Goal: Task Accomplishment & Management: Use online tool/utility

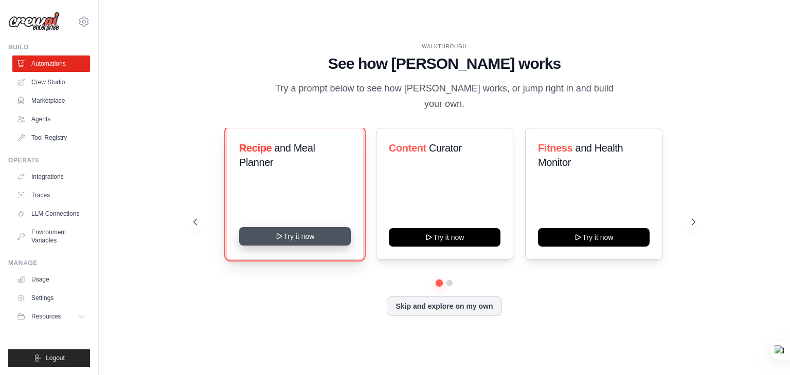
click at [334, 234] on button "Try it now" at bounding box center [295, 236] width 112 height 19
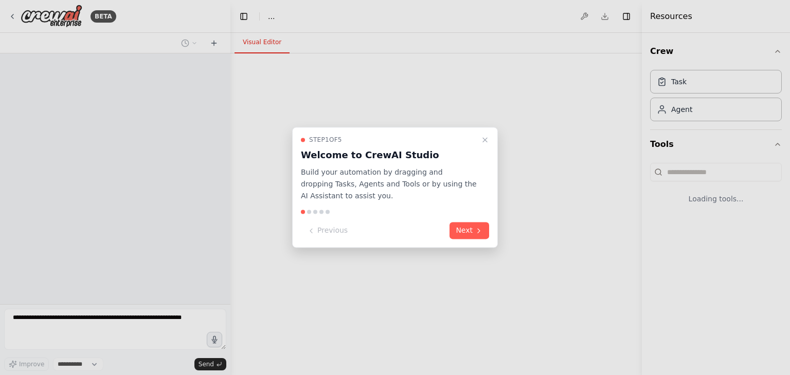
select select "****"
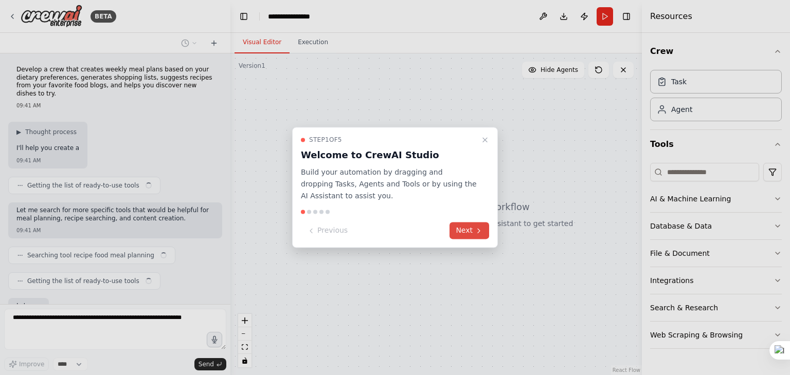
click at [469, 232] on button "Next" at bounding box center [469, 231] width 40 height 17
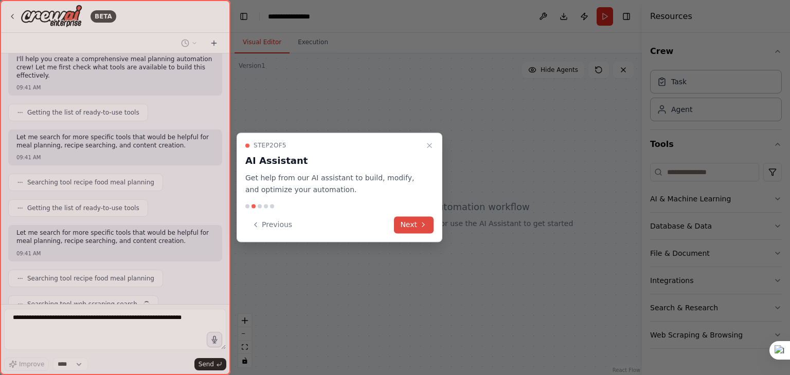
scroll to position [115, 0]
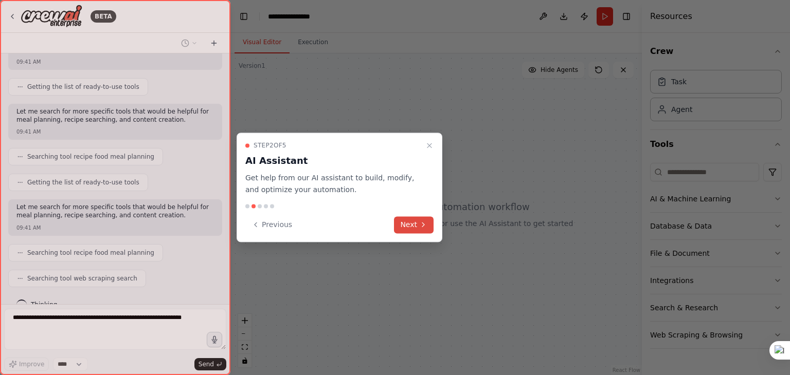
click at [428, 224] on button "Next" at bounding box center [414, 224] width 40 height 17
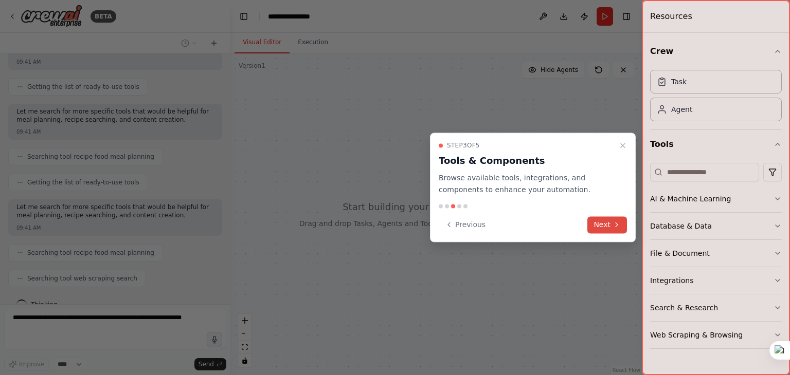
click at [613, 225] on icon at bounding box center [616, 225] width 8 height 8
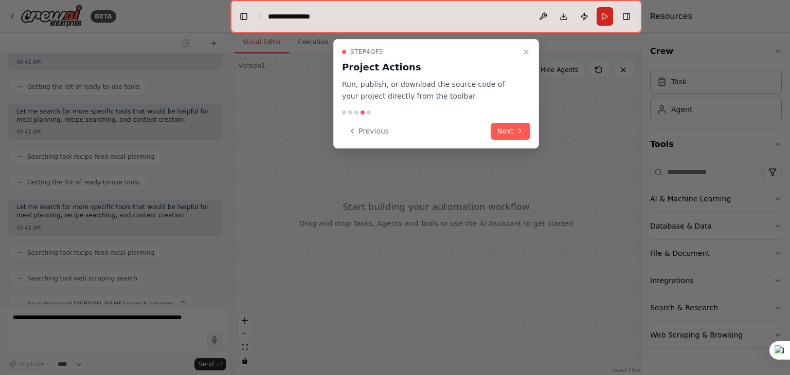
scroll to position [140, 0]
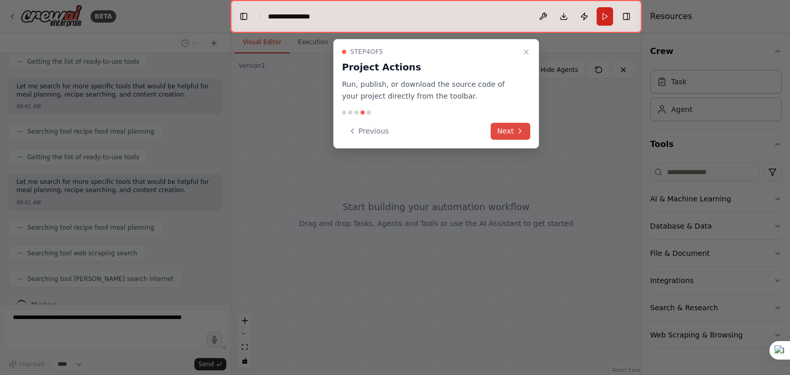
click at [514, 134] on button "Next" at bounding box center [510, 131] width 40 height 17
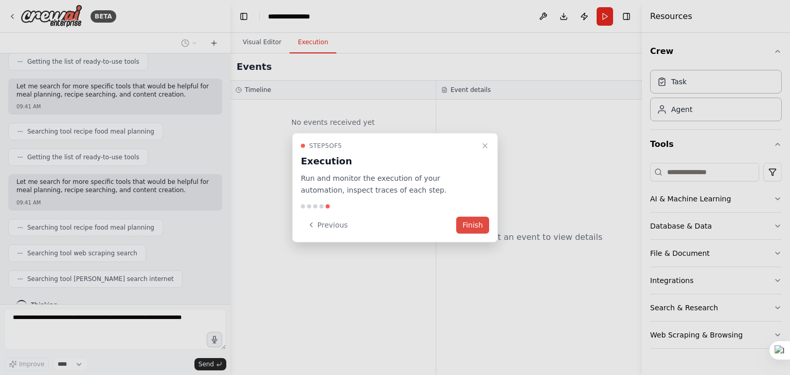
click at [468, 221] on button "Finish" at bounding box center [472, 224] width 33 height 17
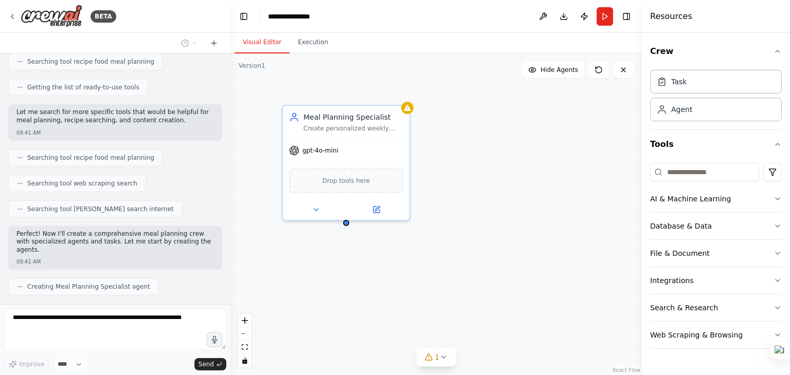
scroll to position [243, 0]
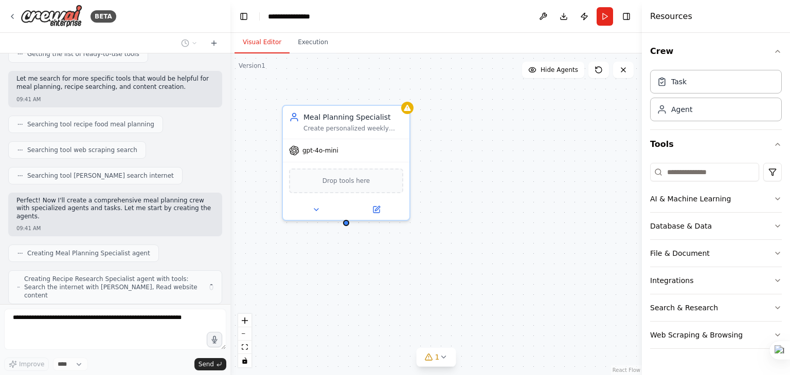
click at [437, 176] on div "Meal Planning Specialist Create personalized weekly meal plans based on {dietar…" at bounding box center [435, 214] width 411 height 322
click at [411, 255] on div "Meal Planning Specialist Create personalized weekly meal plans based on {dietar…" at bounding box center [435, 214] width 411 height 322
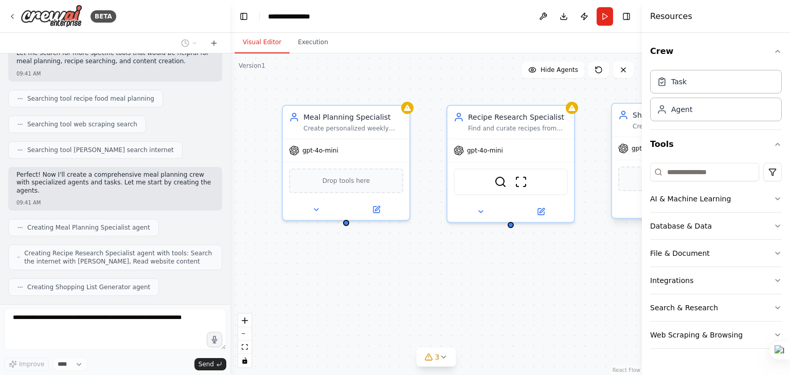
click at [617, 152] on div "gpt-4o-mini" at bounding box center [675, 148] width 126 height 23
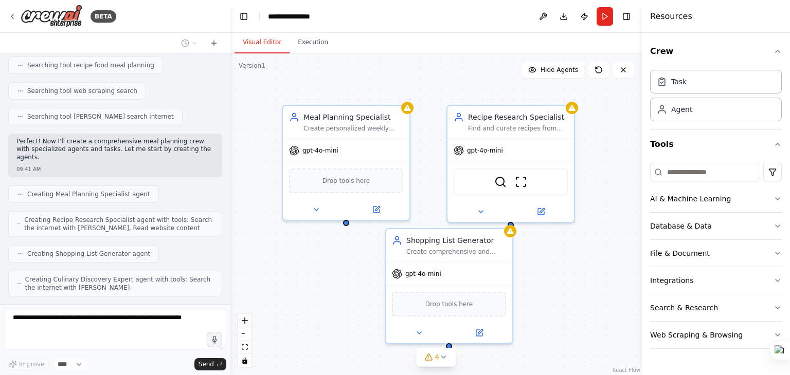
drag, startPoint x: 617, startPoint y: 152, endPoint x: 379, endPoint y: 294, distance: 276.8
click at [379, 294] on div "Meal Planning Specialist Create personalized weekly meal plans based on {dietar…" at bounding box center [435, 214] width 411 height 322
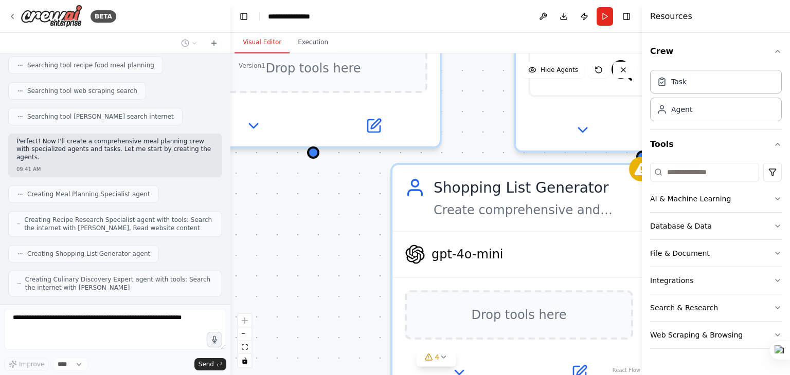
click at [379, 294] on div "Meal Planning Specialist Create personalized weekly meal plans based on {dietar…" at bounding box center [435, 214] width 411 height 322
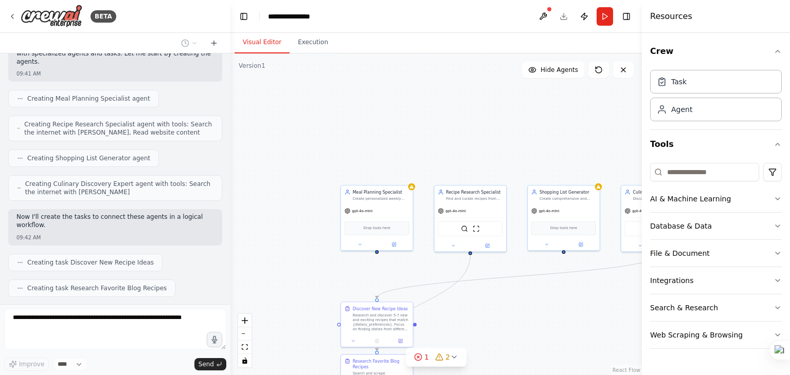
scroll to position [424, 0]
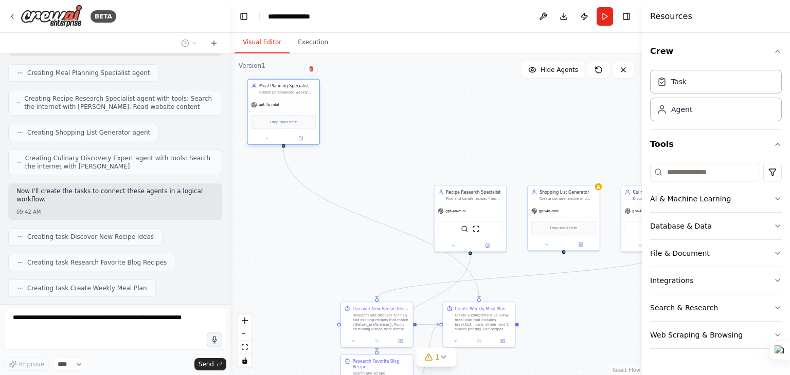
drag, startPoint x: 374, startPoint y: 208, endPoint x: 276, endPoint y: 103, distance: 143.7
click at [276, 103] on div "gpt-4o-mini" at bounding box center [283, 105] width 72 height 13
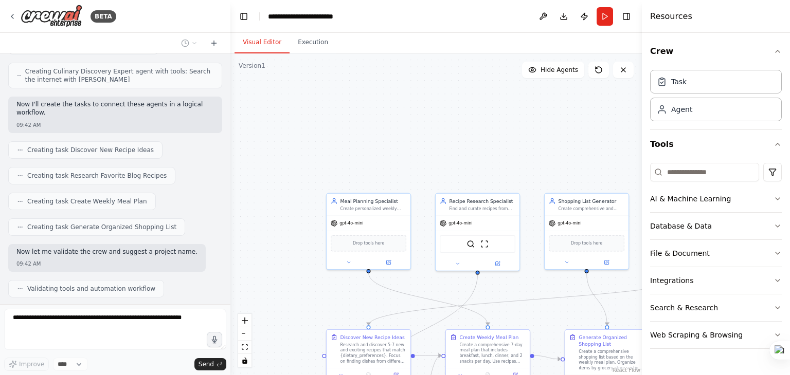
scroll to position [536, 0]
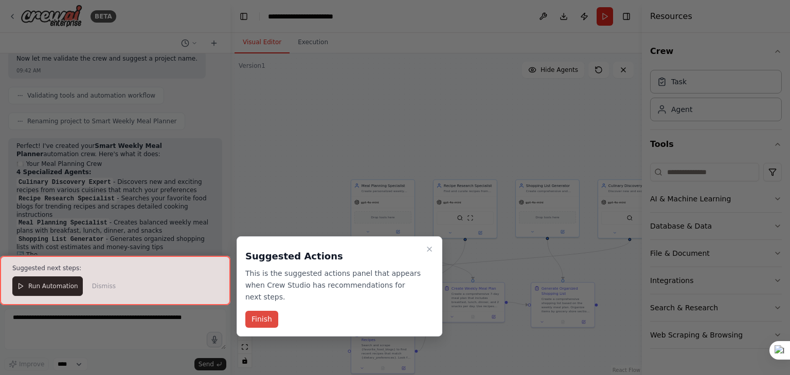
click at [258, 311] on button "Finish" at bounding box center [261, 319] width 33 height 17
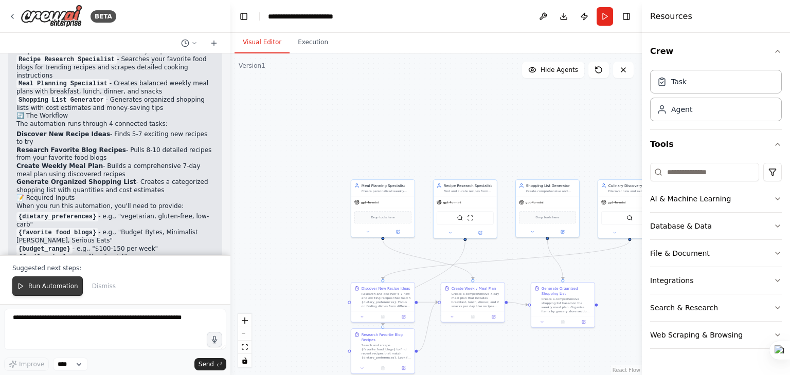
scroll to position [851, 0]
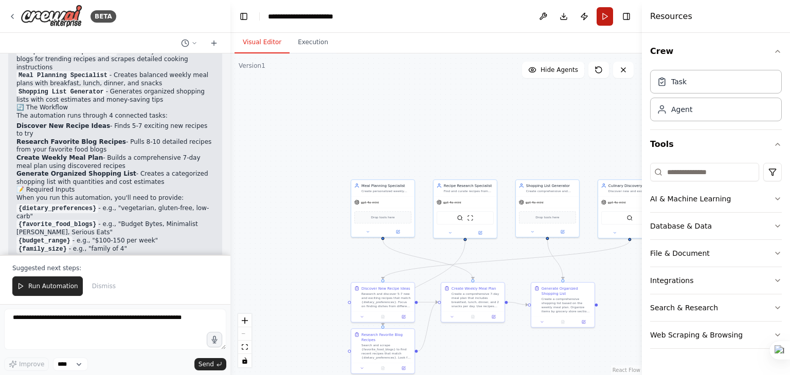
click at [607, 17] on button "Run" at bounding box center [604, 16] width 16 height 19
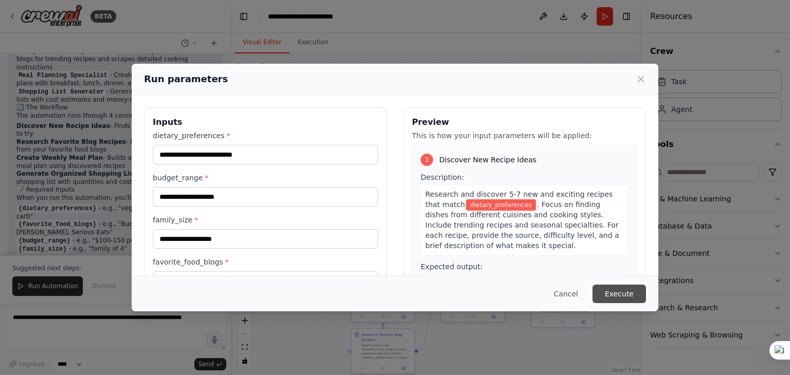
click at [625, 294] on button "Execute" at bounding box center [618, 294] width 53 height 19
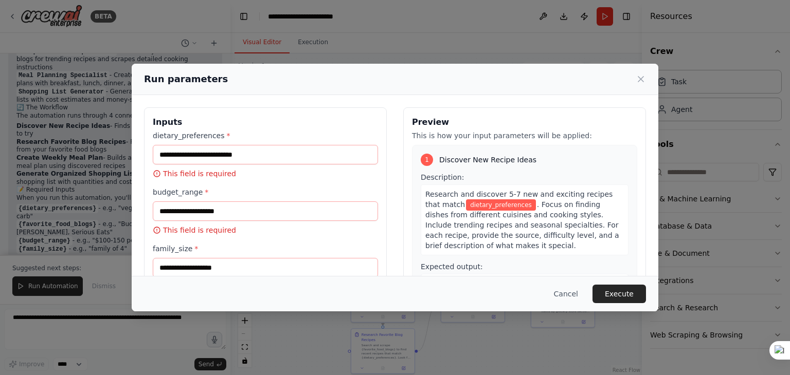
scroll to position [0, 0]
click at [303, 156] on input "dietary_preferences *" at bounding box center [265, 155] width 225 height 20
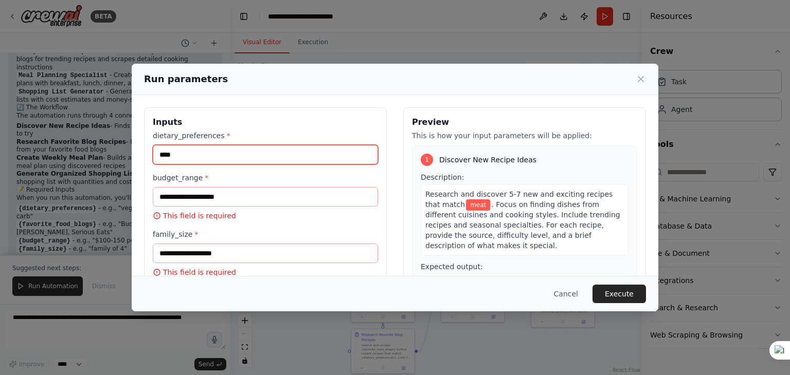
type input "****"
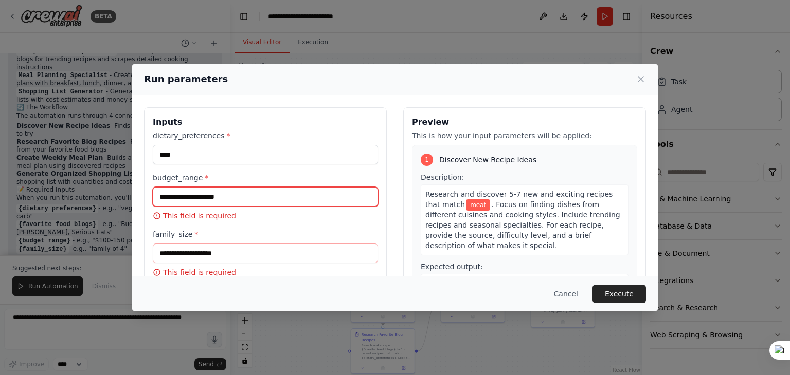
click at [308, 202] on input "budget_range *" at bounding box center [265, 197] width 225 height 20
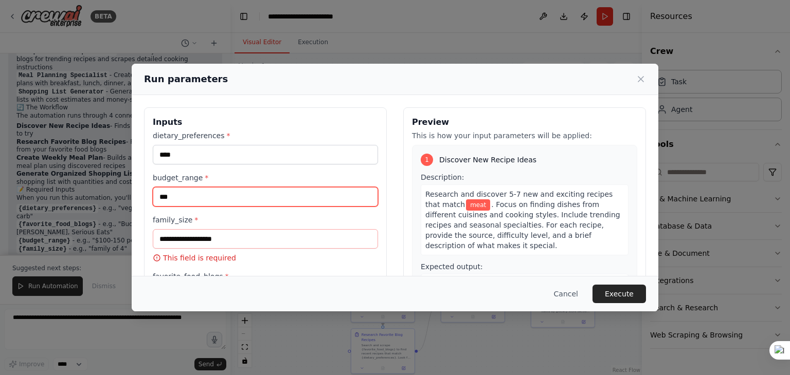
click at [266, 190] on input "***" at bounding box center [265, 197] width 225 height 20
type input "*"
type input "***"
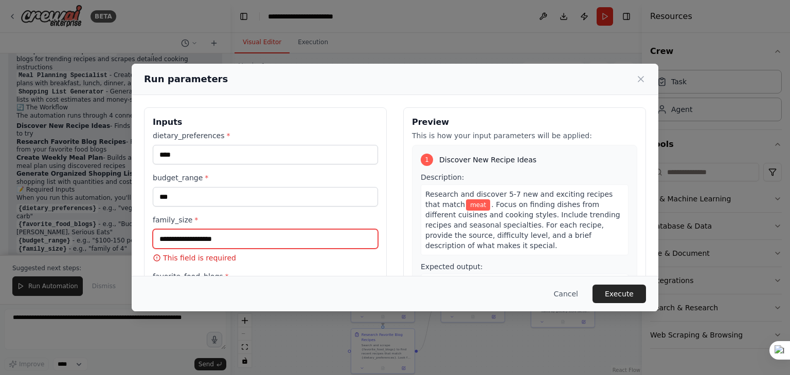
click at [250, 235] on input "family_size *" at bounding box center [265, 239] width 225 height 20
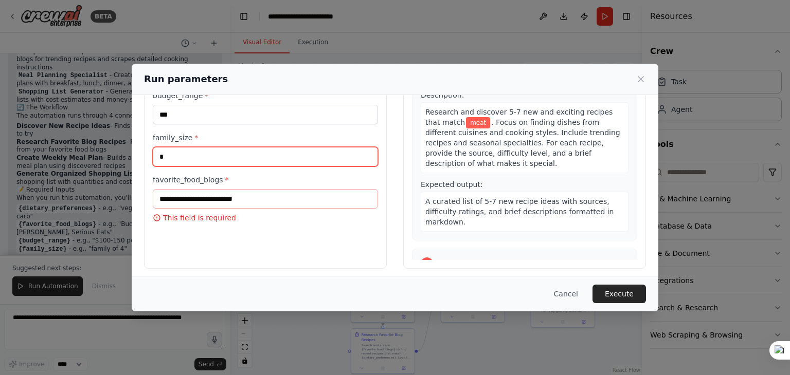
scroll to position [82, 0]
type input "*"
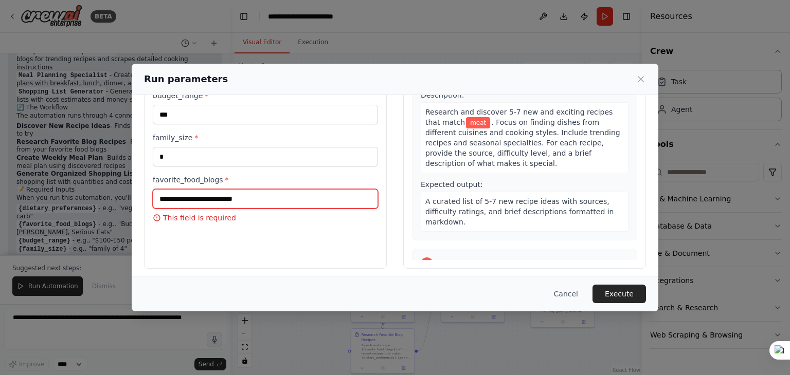
click at [270, 203] on input "favorite_food_blogs *" at bounding box center [265, 199] width 225 height 20
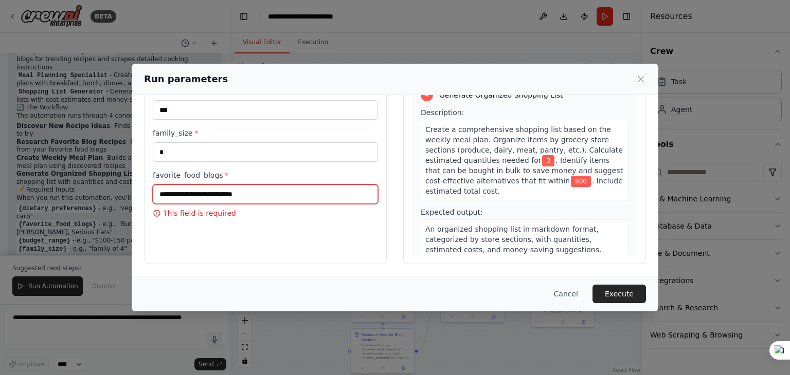
scroll to position [546, 0]
click at [261, 200] on input "favorite_food_blogs *" at bounding box center [265, 195] width 225 height 20
click at [267, 197] on input "favorite_food_blogs *" at bounding box center [265, 195] width 225 height 20
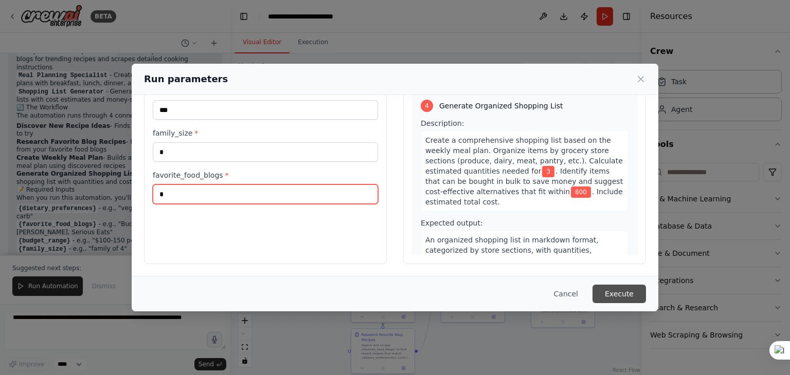
type input "*"
click at [629, 299] on button "Execute" at bounding box center [618, 294] width 53 height 19
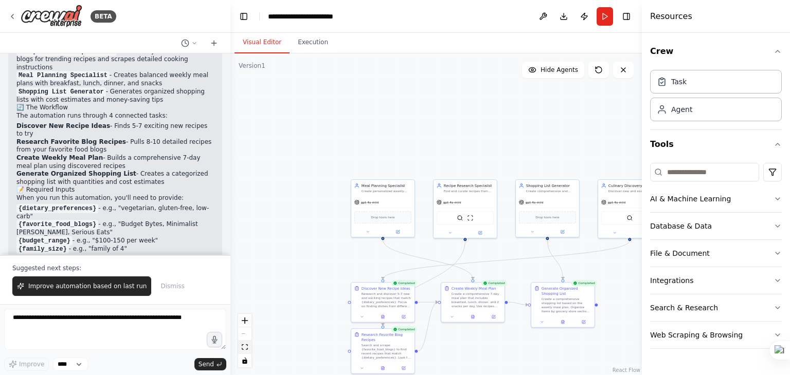
click at [243, 348] on icon "fit view" at bounding box center [245, 347] width 6 height 6
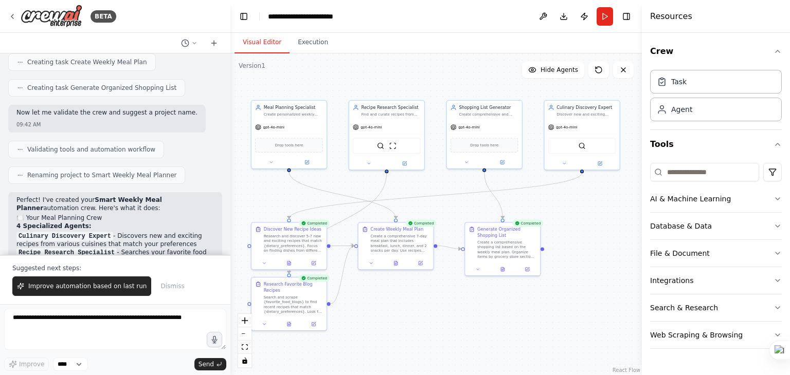
scroll to position [851, 0]
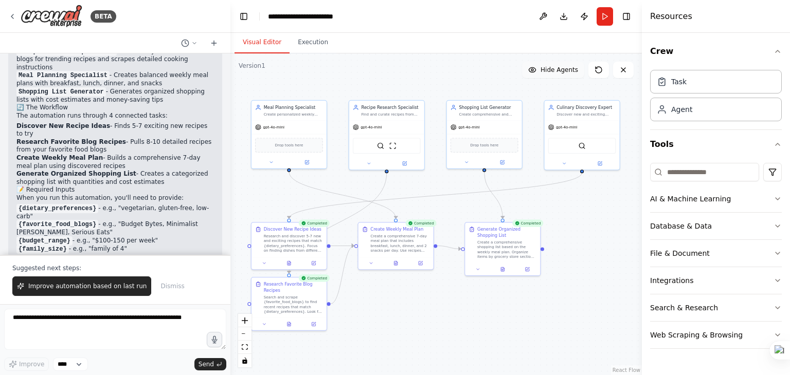
click at [571, 73] on span "Hide Agents" at bounding box center [559, 70] width 38 height 8
click at [571, 73] on span "Show Agents" at bounding box center [558, 70] width 40 height 8
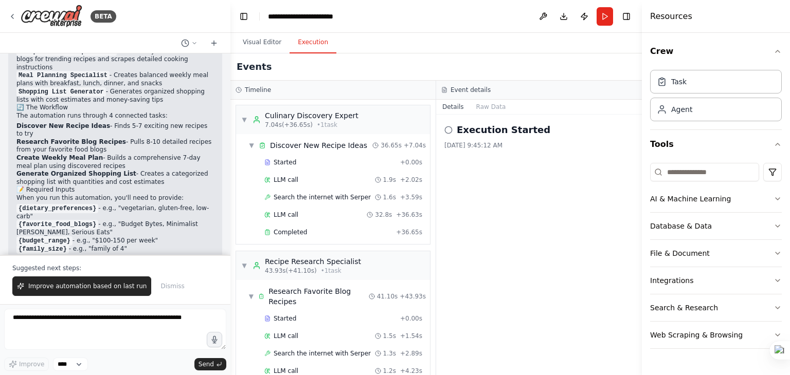
click at [313, 40] on button "Execution" at bounding box center [312, 43] width 47 height 22
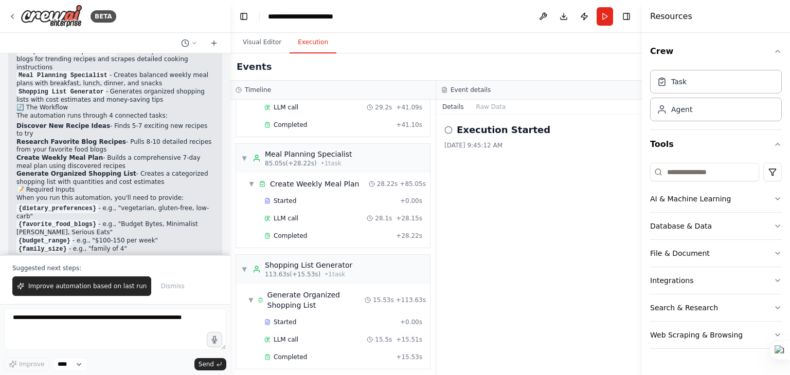
scroll to position [0, 0]
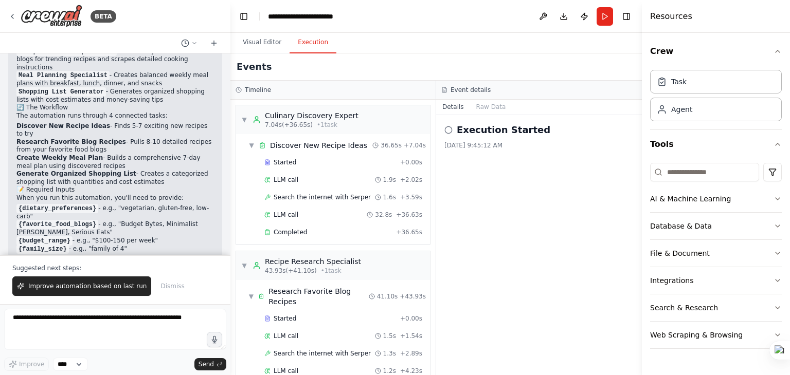
click at [480, 133] on h2 "Execution Started" at bounding box center [503, 130] width 94 height 14
click at [446, 131] on icon at bounding box center [448, 130] width 8 height 8
click at [448, 131] on icon at bounding box center [448, 130] width 8 height 8
click at [485, 109] on button "Raw Data" at bounding box center [491, 107] width 42 height 14
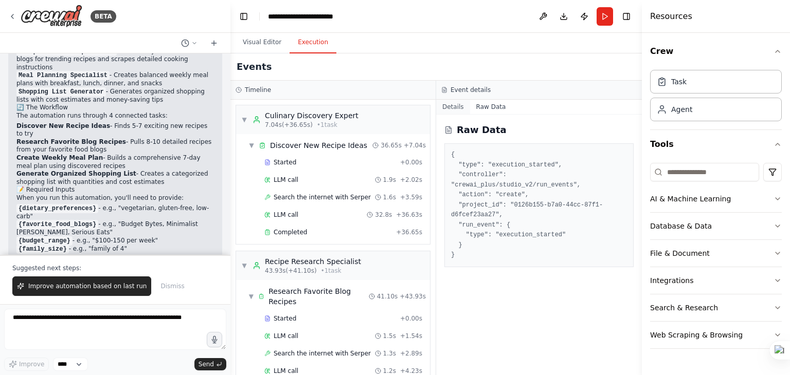
click at [454, 112] on button "Details" at bounding box center [453, 107] width 34 height 14
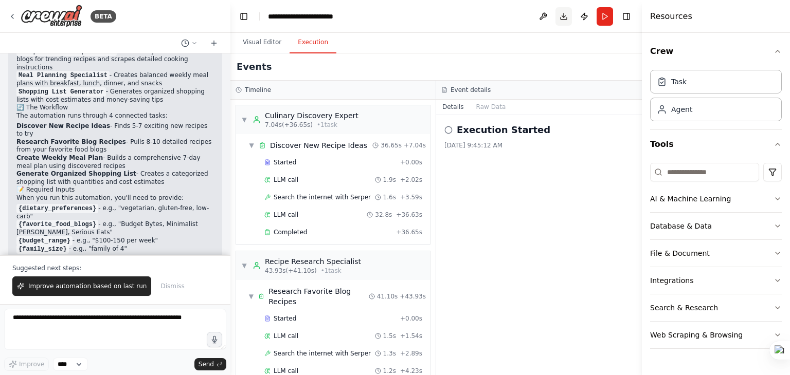
click at [559, 16] on button "Download" at bounding box center [563, 16] width 16 height 19
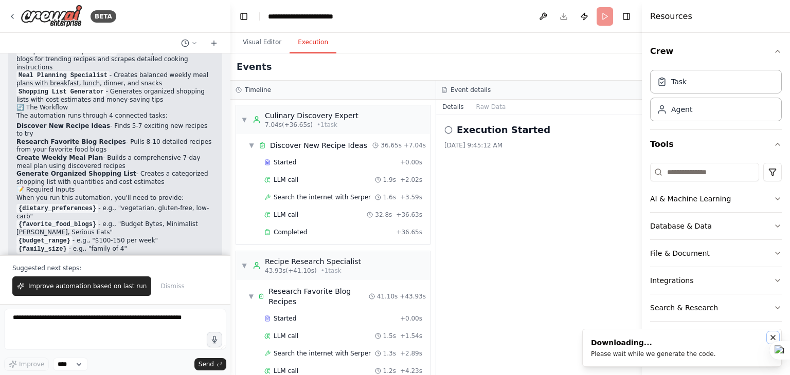
click at [776, 338] on icon "Notifications (F8)" at bounding box center [773, 338] width 8 height 8
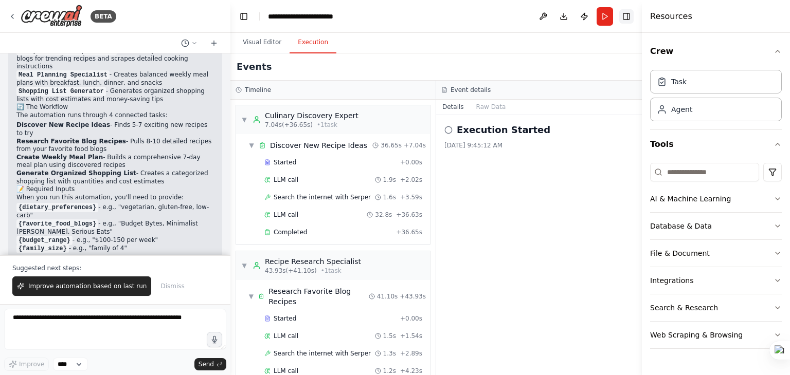
click at [627, 12] on button "Toggle Right Sidebar" at bounding box center [626, 16] width 14 height 14
